Goal: Information Seeking & Learning: Learn about a topic

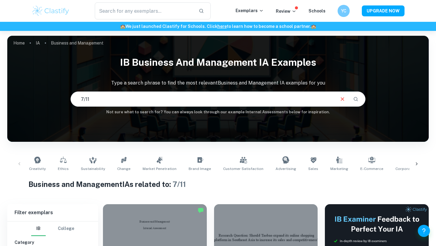
click at [64, 91] on div "IB Business and Management IA examples Type a search phrase to find the most re…" at bounding box center [218, 84] width 422 height 62
type input "Michelin"
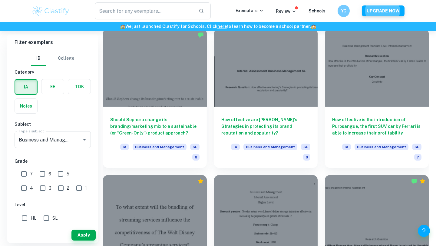
scroll to position [762, 0]
